Goal: Task Accomplishment & Management: Manage account settings

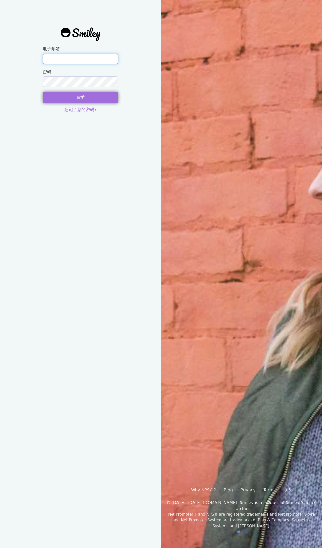
click at [92, 59] on input "电子邮箱" at bounding box center [81, 59] width 76 height 11
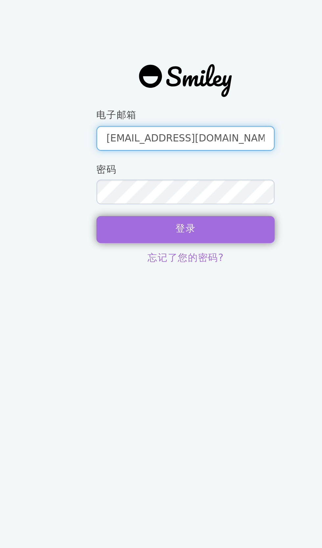
type input "[EMAIL_ADDRESS][DOMAIN_NAME]"
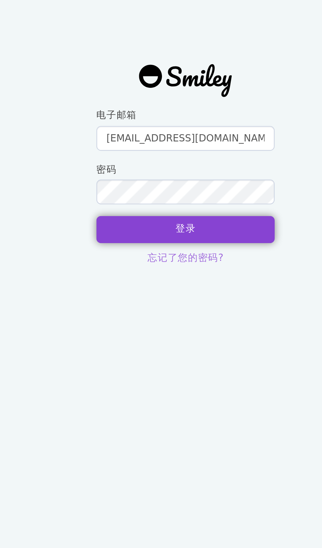
click at [93, 94] on button "登录" at bounding box center [81, 98] width 76 height 12
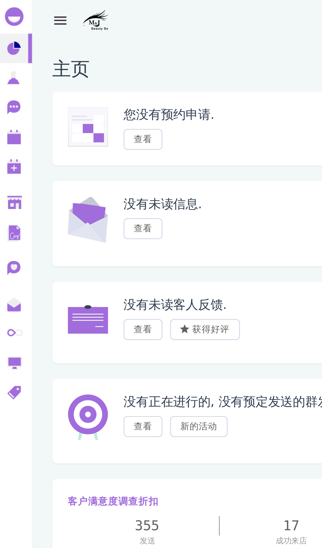
click at [31, 12] on button "button" at bounding box center [27, 9] width 17 height 18
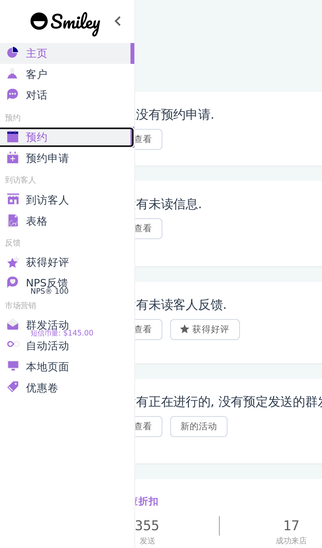
click at [30, 57] on div "预约" at bounding box center [28, 59] width 47 height 6
